Goal: Find specific page/section: Find specific page/section

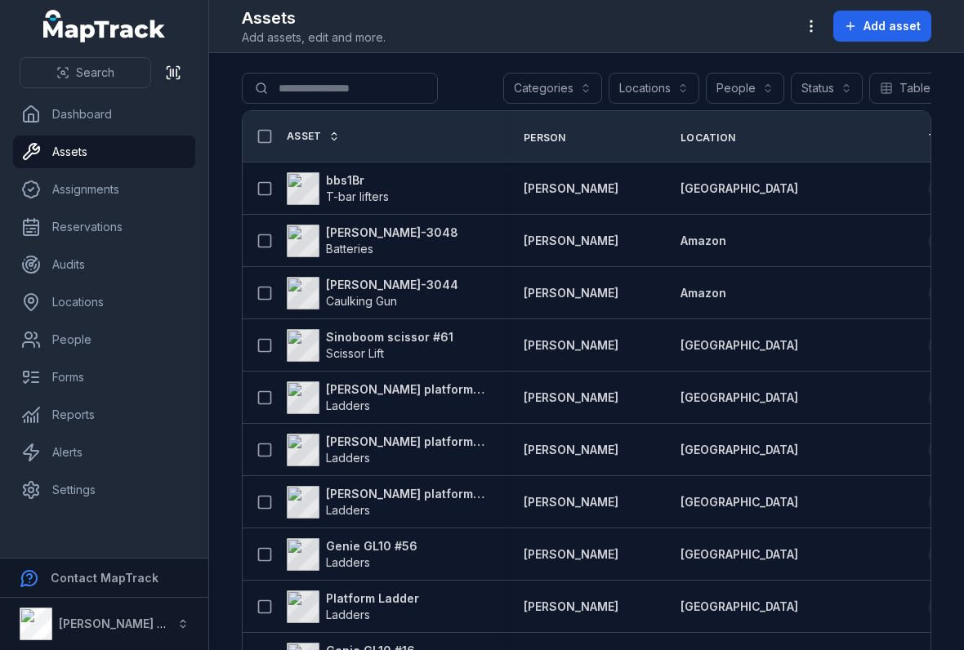
click at [397, 158] on th "Asset" at bounding box center [373, 136] width 261 height 51
click at [441, 194] on div "bbs1Br T-bar lifters" at bounding box center [366, 188] width 235 height 33
click at [354, 176] on strong "bbs1Br" at bounding box center [357, 180] width 63 height 16
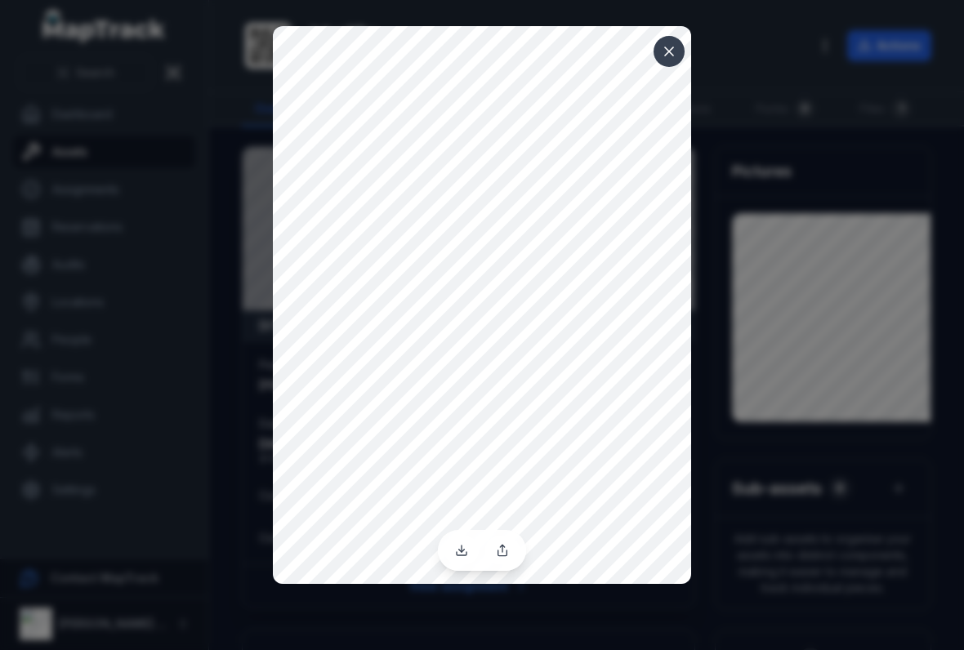
click at [670, 61] on button at bounding box center [668, 51] width 31 height 31
click at [671, 53] on icon at bounding box center [669, 51] width 8 height 8
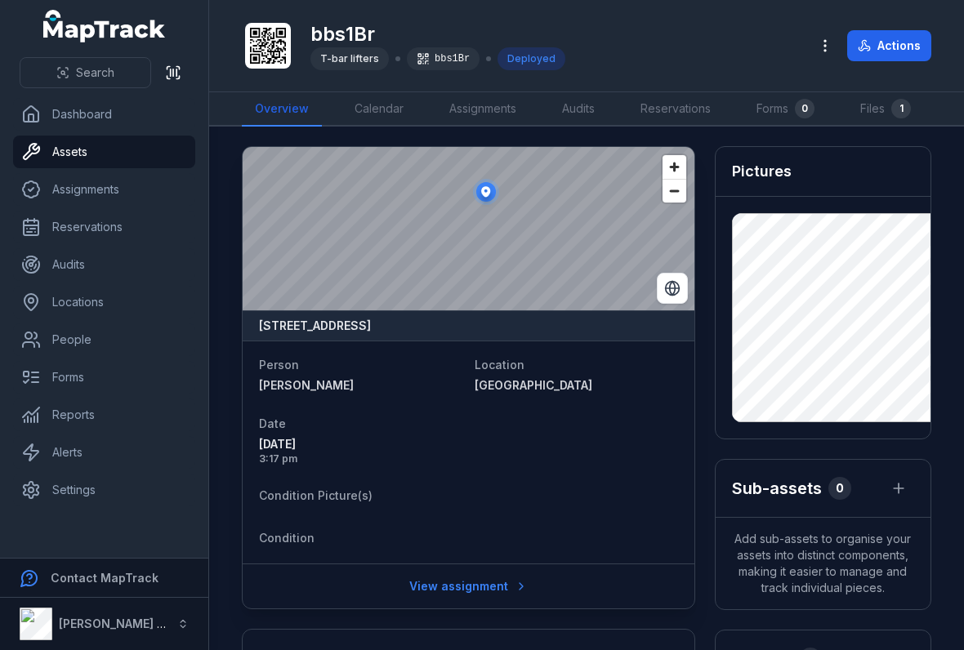
click at [81, 78] on span "Search" at bounding box center [95, 73] width 38 height 16
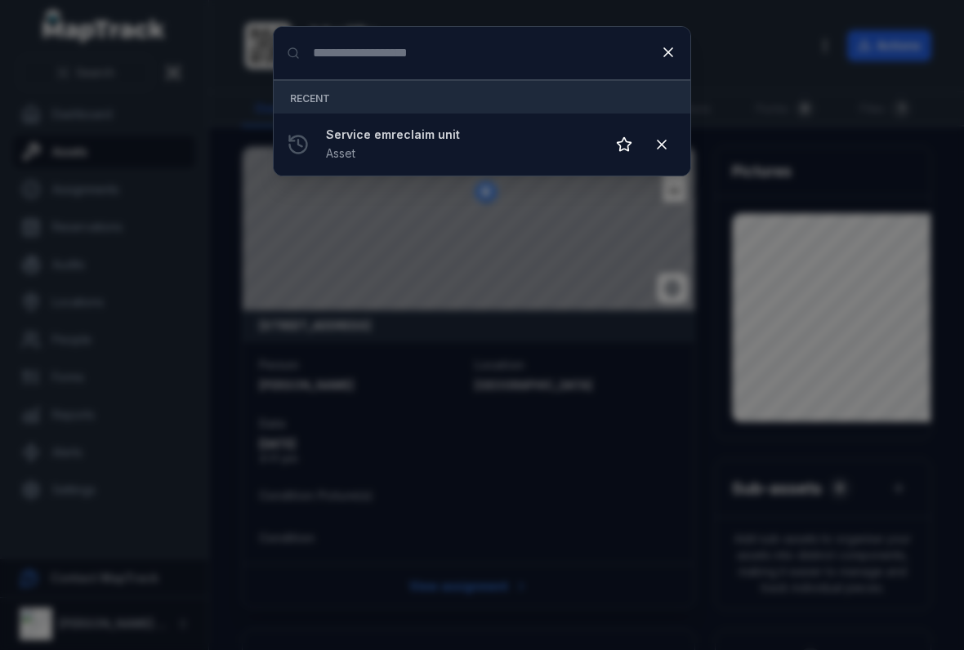
click at [340, 51] on input "Search for anything" at bounding box center [482, 53] width 416 height 52
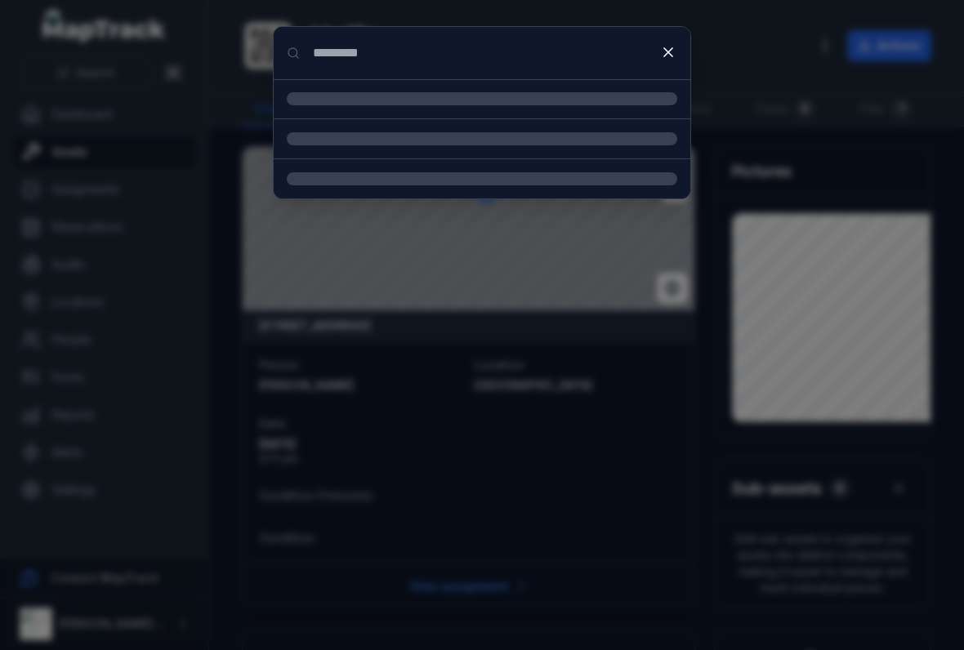
type input "*********"
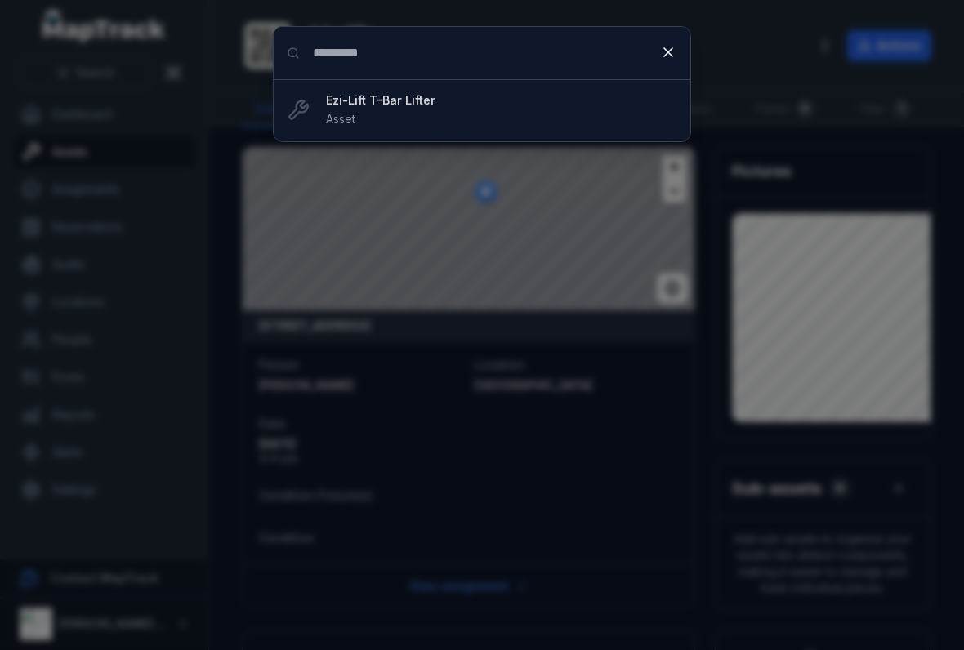
click at [398, 87] on li "Ezi-Lift T-Bar Lifter Asset" at bounding box center [482, 110] width 416 height 62
click at [373, 102] on strong "Ezi-Lift T-Bar Lifter" at bounding box center [501, 100] width 351 height 16
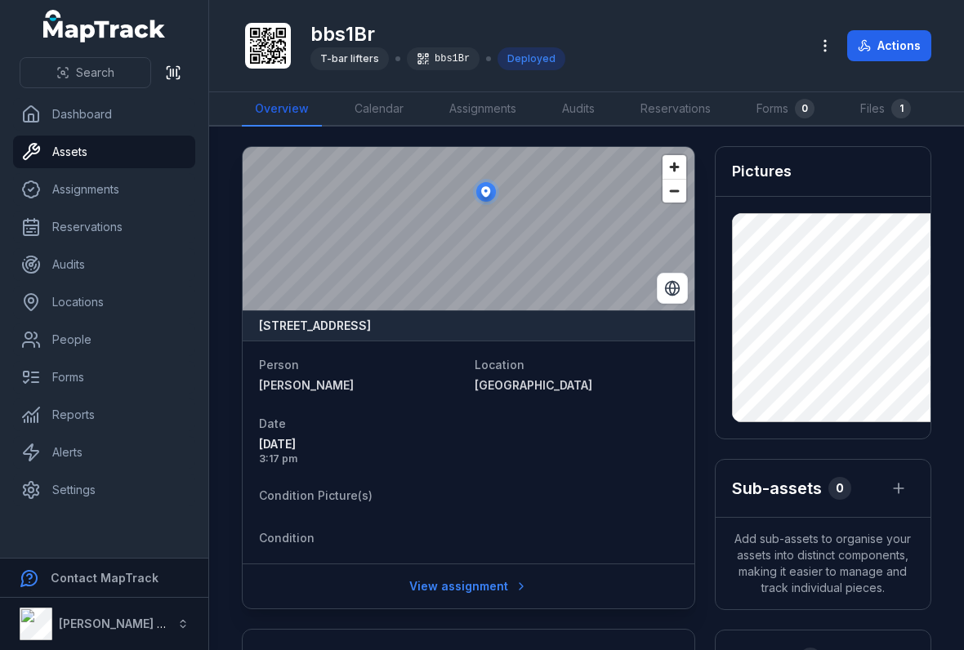
click at [394, 86] on header "Toggle Navigation bbs1Br T-bar lifters bbs1Br Deployed Actions" at bounding box center [586, 46] width 755 height 92
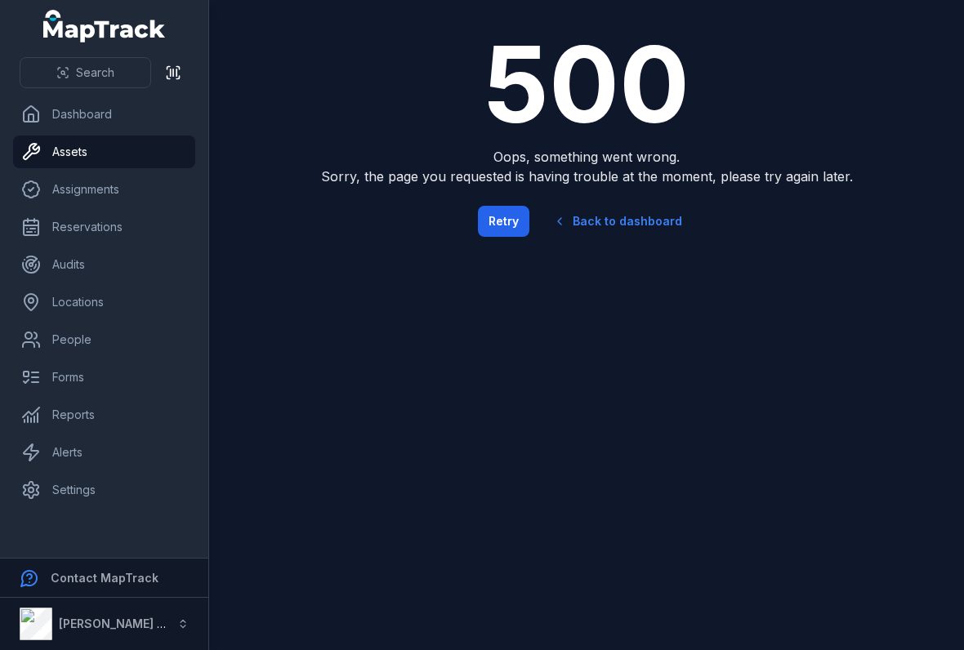
click at [515, 216] on button "Retry" at bounding box center [503, 221] width 51 height 31
click at [512, 231] on button "Retry" at bounding box center [503, 221] width 51 height 31
click at [497, 213] on button "Retry" at bounding box center [503, 221] width 51 height 31
click at [510, 217] on button "Retry" at bounding box center [503, 221] width 51 height 31
click at [609, 209] on link "Back to dashboard" at bounding box center [617, 222] width 157 height 38
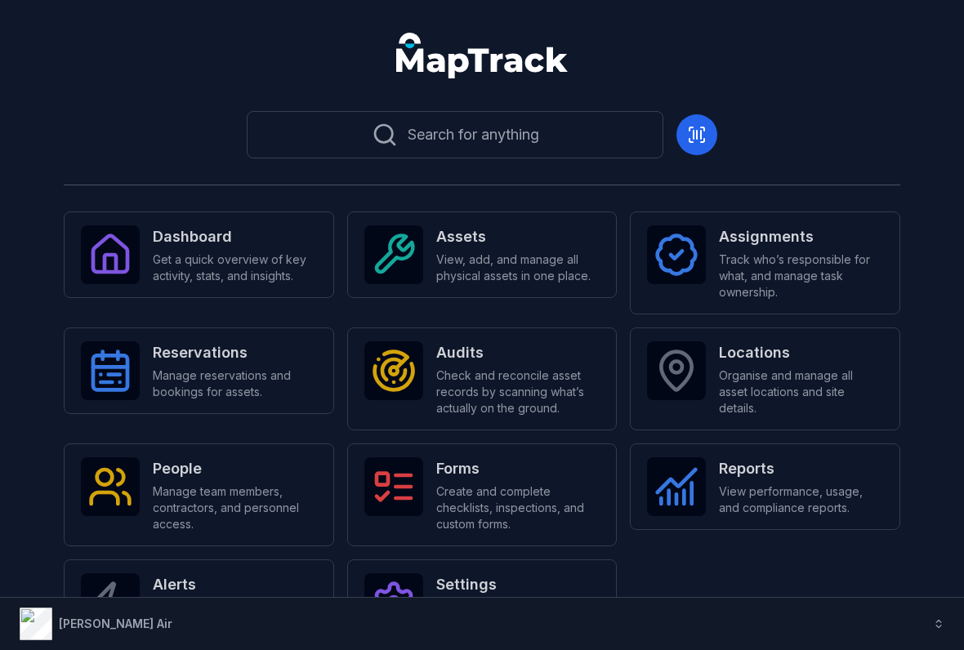
click at [392, 135] on icon at bounding box center [385, 135] width 26 height 26
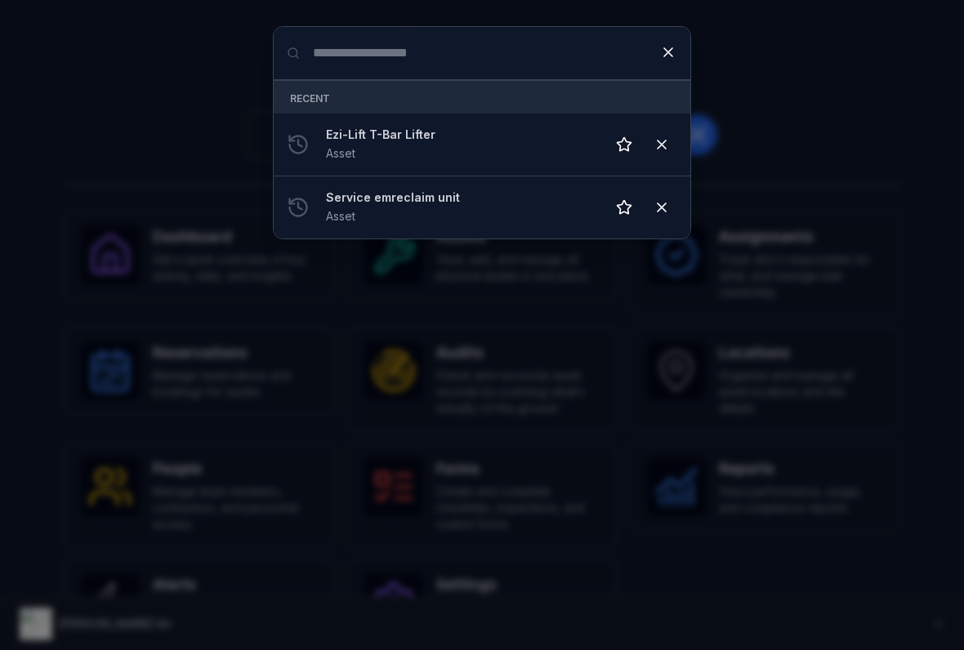
click at [327, 53] on input "Search for anything" at bounding box center [482, 53] width 416 height 52
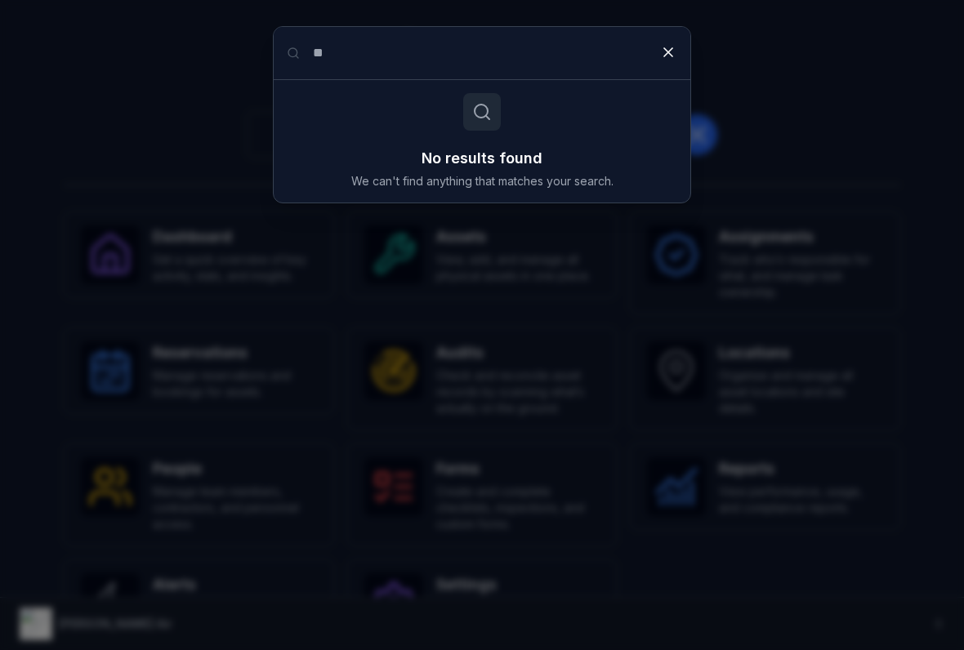
type input "*"
